Goal: Obtain resource: Obtain resource

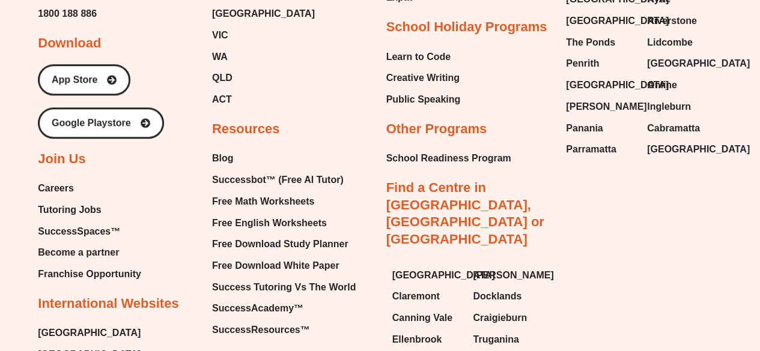
scroll to position [4973, 0]
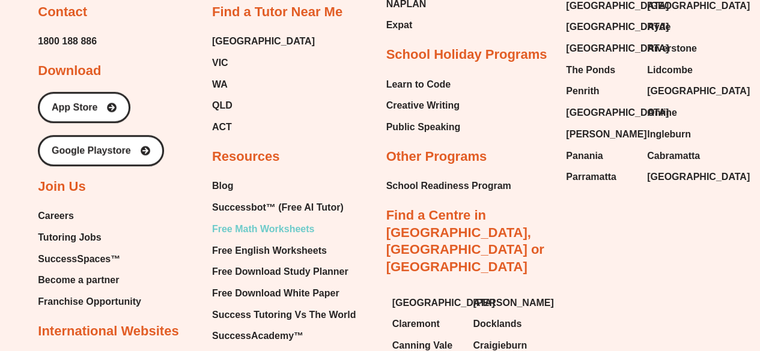
click at [266, 220] on span "Free Math Worksheets" at bounding box center [263, 229] width 102 height 18
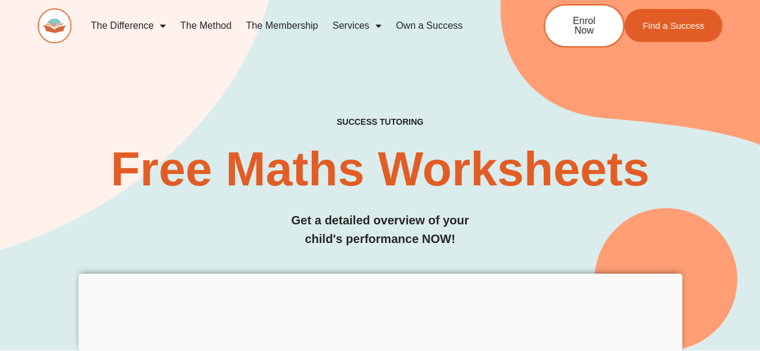
click at [380, 274] on div at bounding box center [379, 274] width 603 height 0
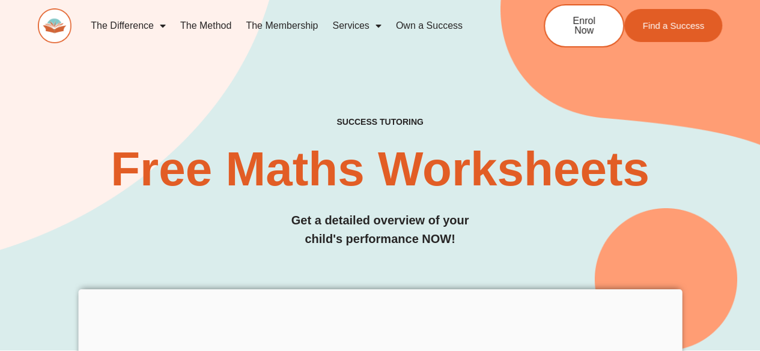
click at [380, 265] on div "SUCCESS TUTORING​ Free Maths Worksheets​ Get a detailed overview of your child'…" at bounding box center [380, 152] width 684 height 398
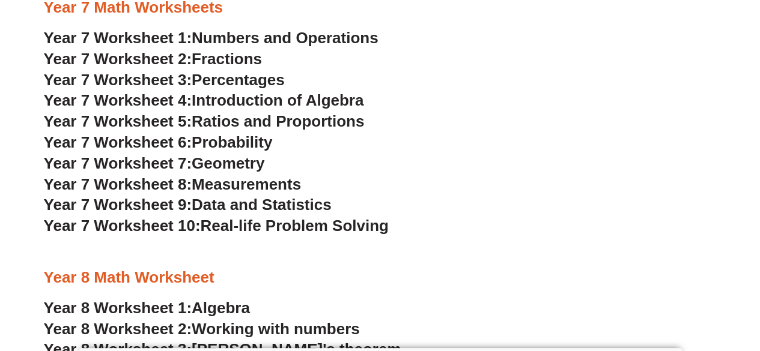
scroll to position [3448, 0]
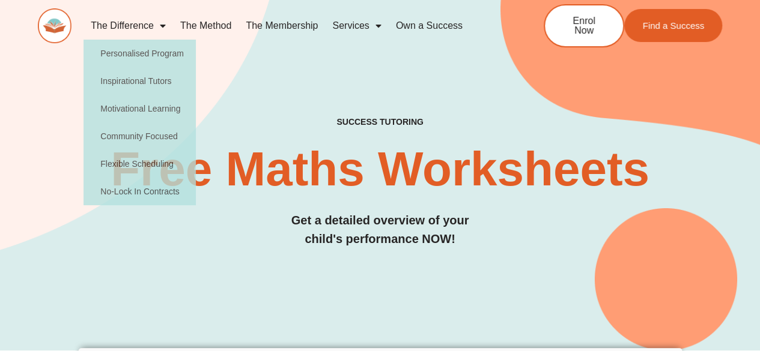
click at [245, 78] on div "SUCCESS TUTORING​ Free Maths Worksheets​ Get a detailed overview of your child'…" at bounding box center [380, 152] width 684 height 398
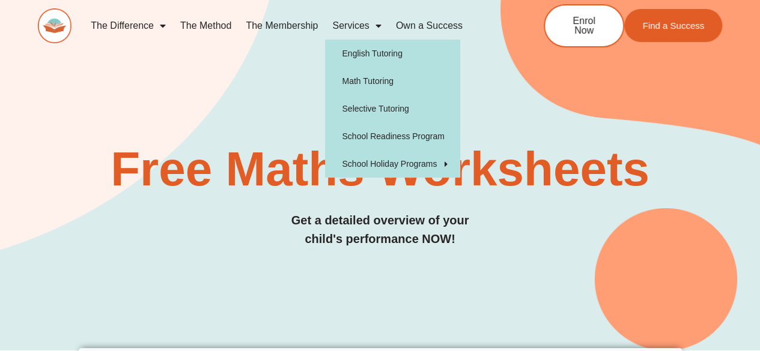
click at [374, 29] on span "Menu" at bounding box center [375, 26] width 12 height 22
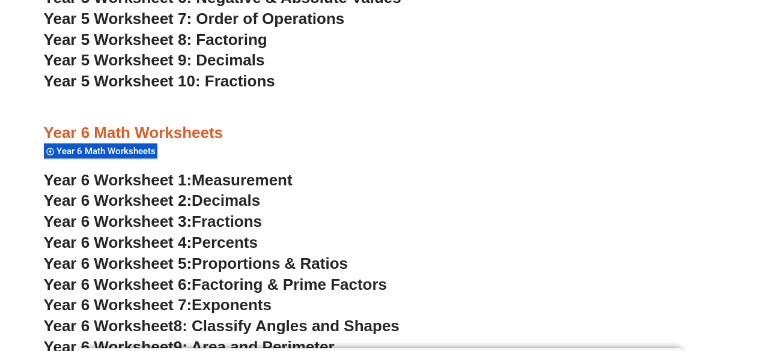
scroll to position [2628, 0]
